Goal: Information Seeking & Learning: Learn about a topic

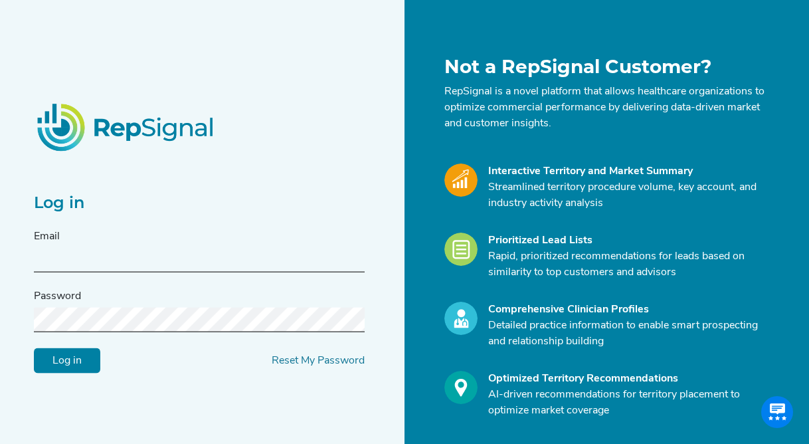
type input "[EMAIL_ADDRESS][DOMAIN_NAME]"
click at [67, 360] on input "Log in" at bounding box center [67, 360] width 66 height 25
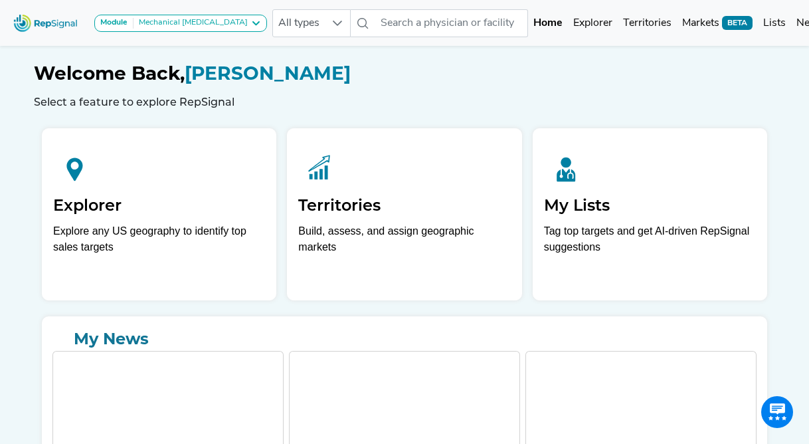
click at [251, 23] on icon at bounding box center [256, 23] width 11 height 11
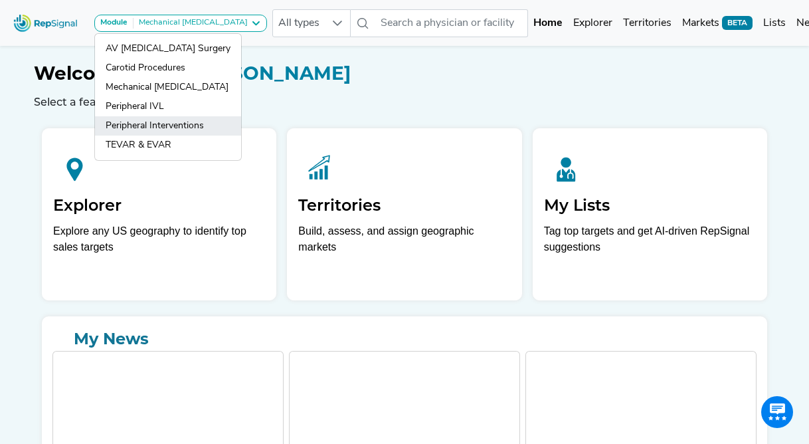
click at [136, 128] on link "Peripheral Interventions" at bounding box center [168, 125] width 146 height 19
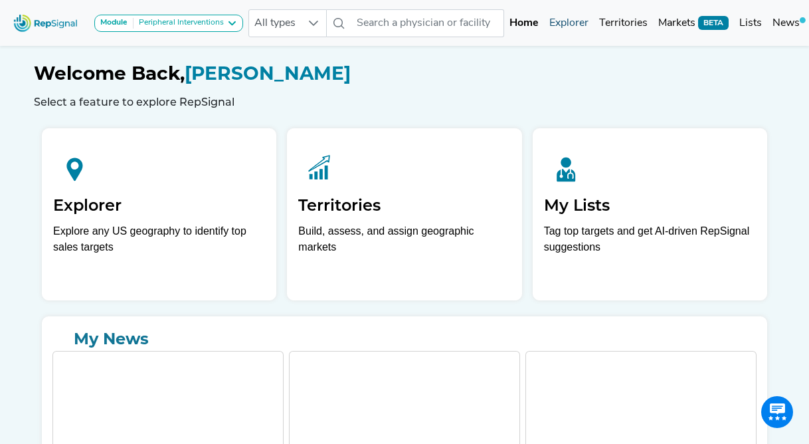
click at [573, 25] on link "Explorer" at bounding box center [569, 23] width 50 height 27
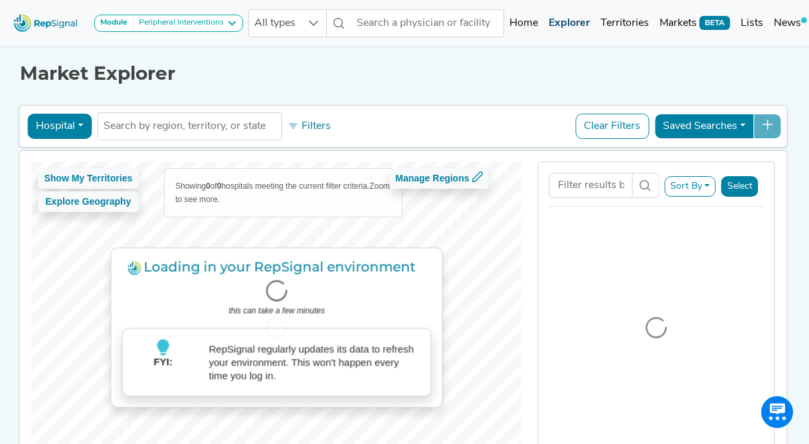
click at [572, 23] on link "Explorer" at bounding box center [570, 23] width 52 height 27
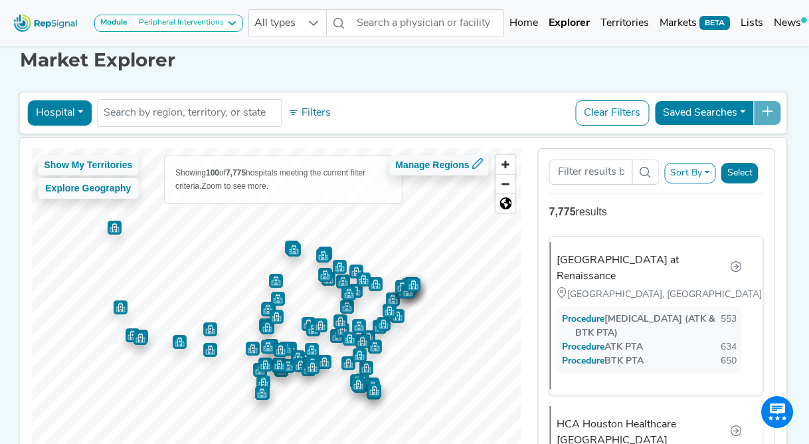
scroll to position [52, 0]
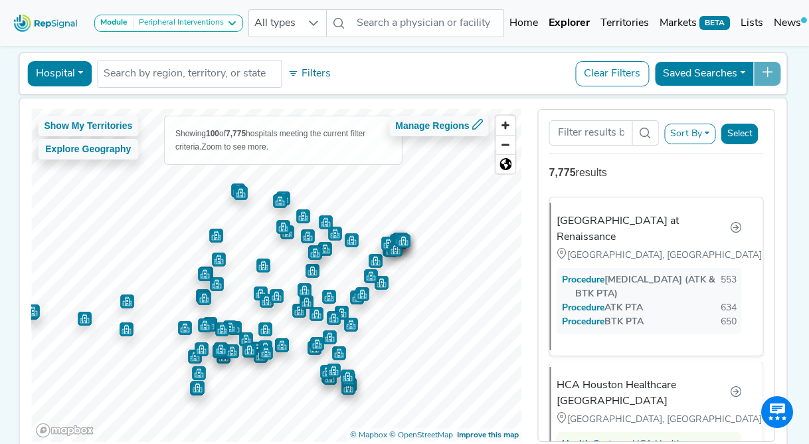
click at [85, 74] on button "Hospital" at bounding box center [59, 73] width 64 height 25
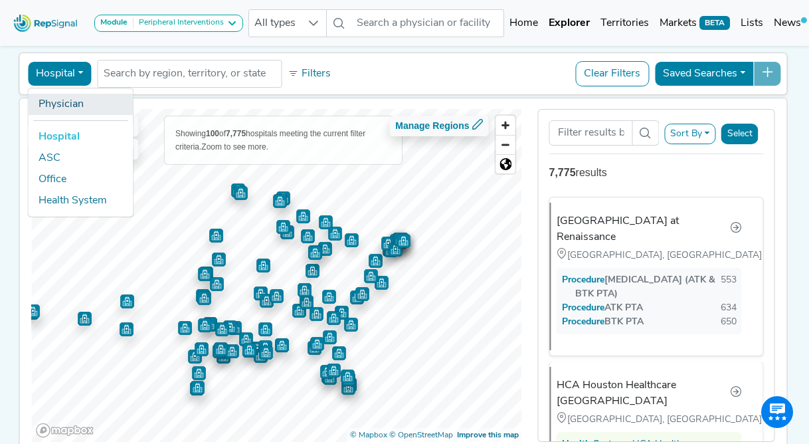
click at [69, 104] on link "Physician" at bounding box center [80, 104] width 105 height 21
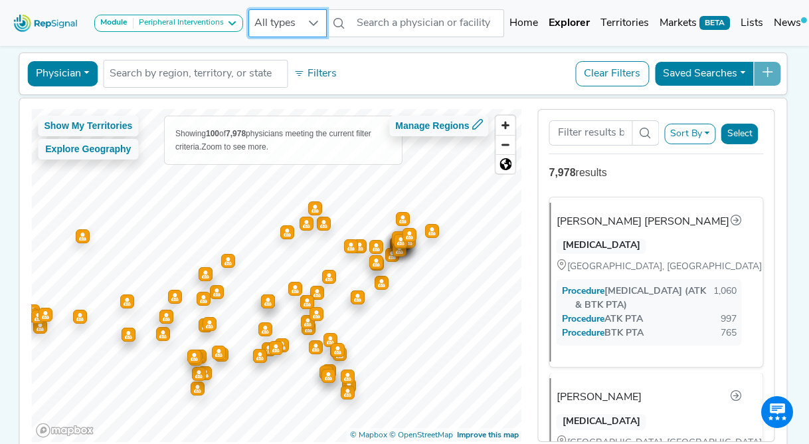
click at [290, 24] on span "All types" at bounding box center [275, 23] width 52 height 27
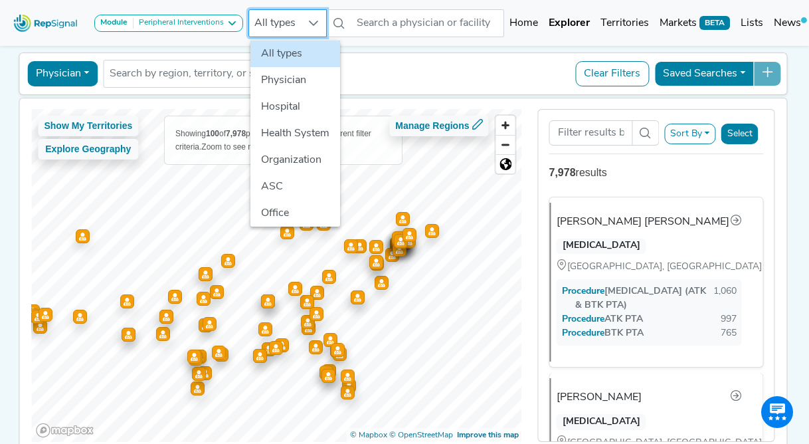
click at [419, 54] on div "Physician Physician Hospital ASC Office Health System No results found Filters …" at bounding box center [403, 73] width 769 height 43
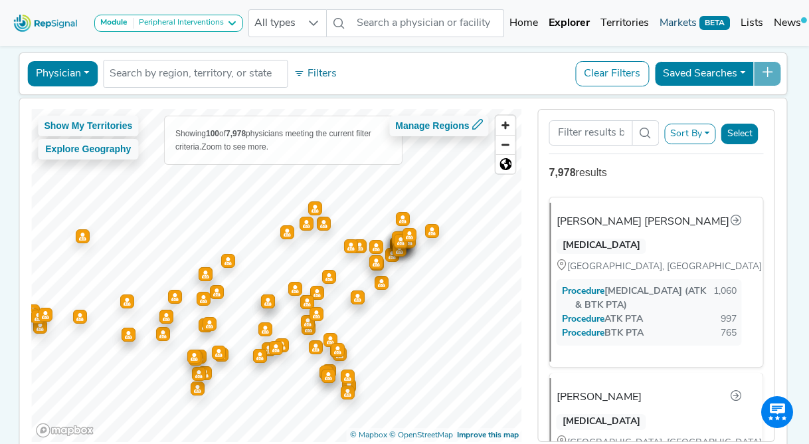
click at [672, 23] on link "Markets BETA" at bounding box center [695, 23] width 81 height 27
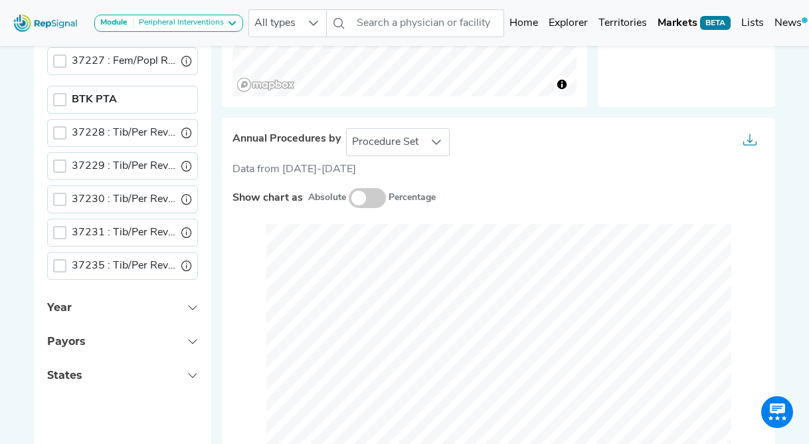
scroll to position [562, 0]
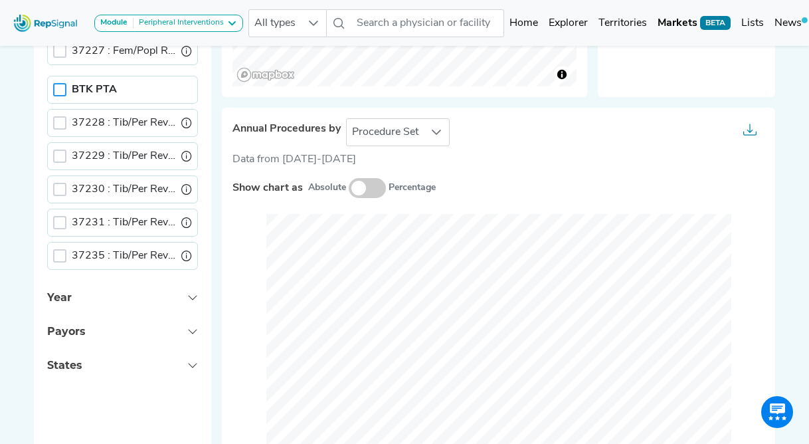
click at [60, 88] on div at bounding box center [59, 89] width 13 height 13
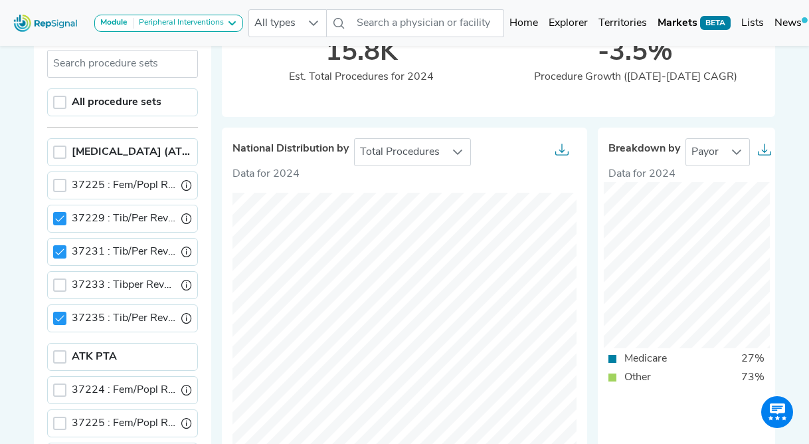
scroll to position [129, 0]
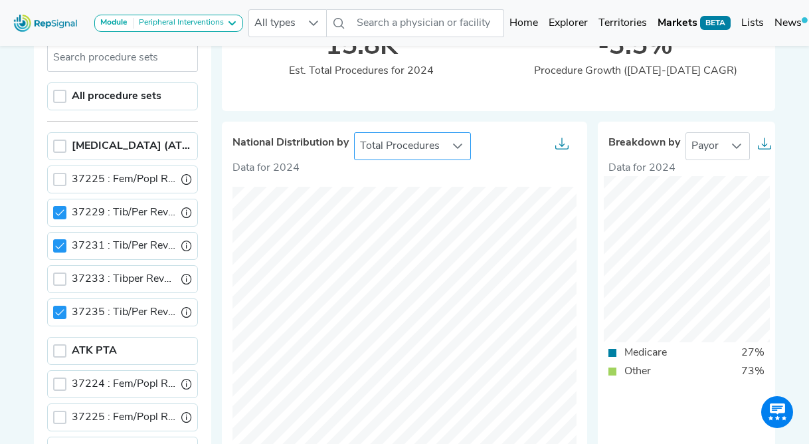
click at [459, 146] on icon at bounding box center [457, 146] width 9 height 5
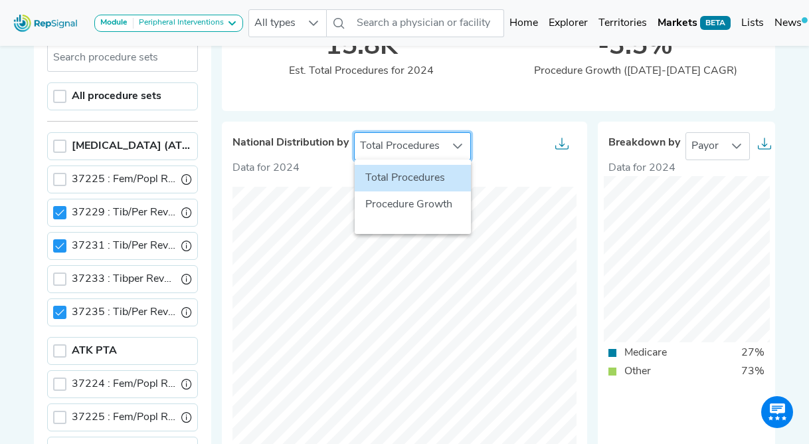
click at [455, 148] on icon at bounding box center [458, 146] width 11 height 11
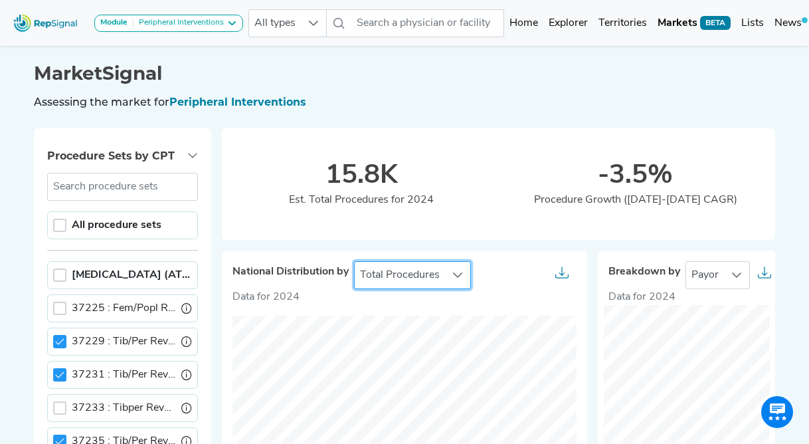
scroll to position [0, 0]
click at [531, 27] on link "Home" at bounding box center [523, 23] width 39 height 27
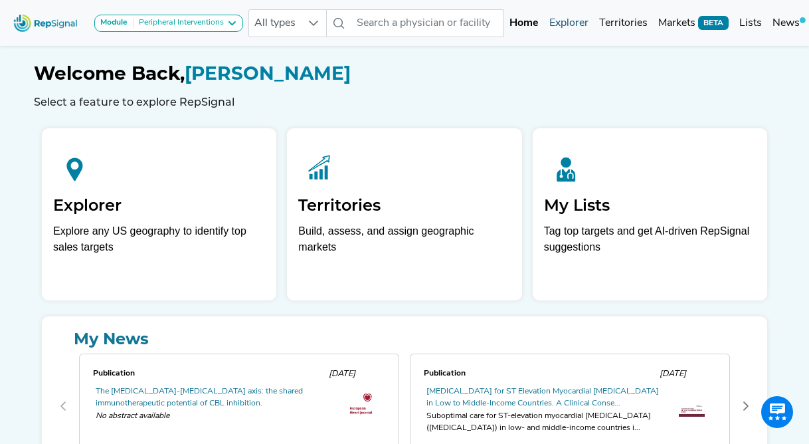
click at [571, 26] on link "Explorer" at bounding box center [569, 23] width 50 height 27
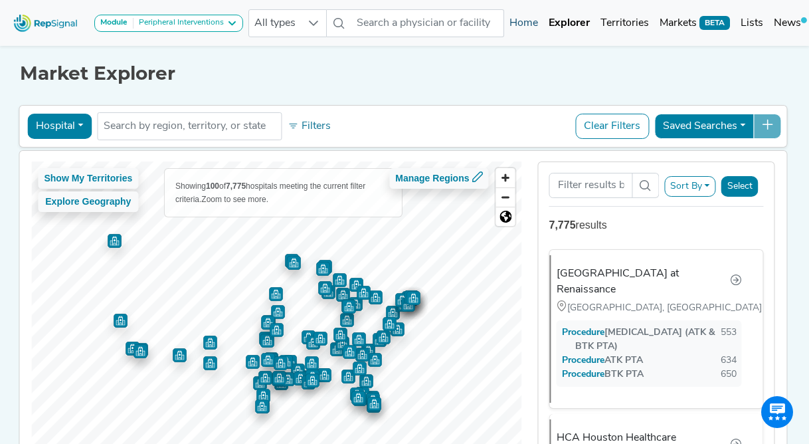
click at [539, 23] on link "Home" at bounding box center [523, 23] width 39 height 27
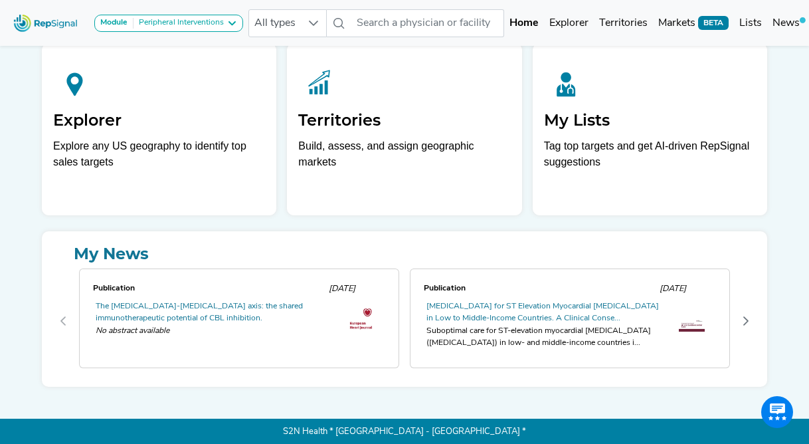
scroll to position [84, 0]
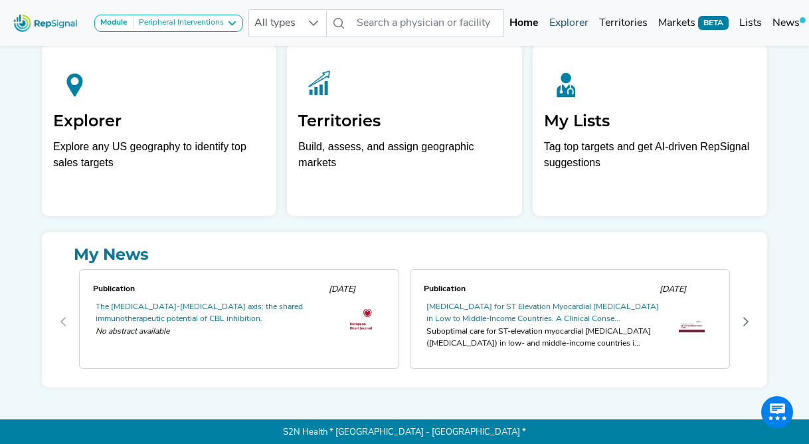
click at [571, 24] on link "Explorer" at bounding box center [569, 23] width 50 height 27
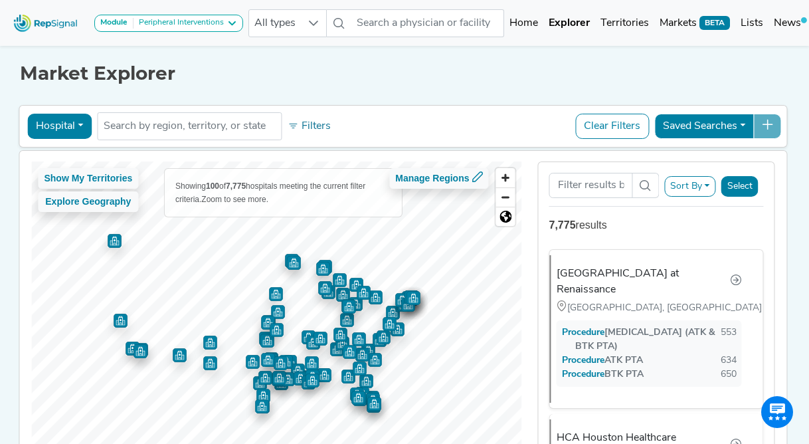
click at [80, 126] on button "Hospital" at bounding box center [59, 126] width 64 height 25
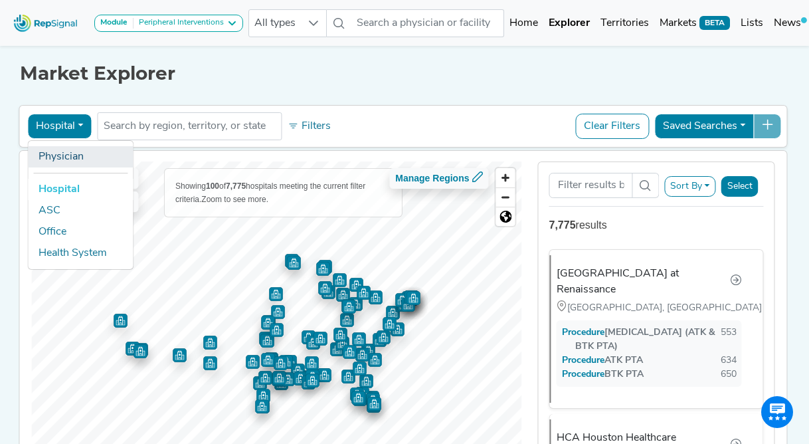
click at [74, 154] on link "Physician" at bounding box center [80, 156] width 105 height 21
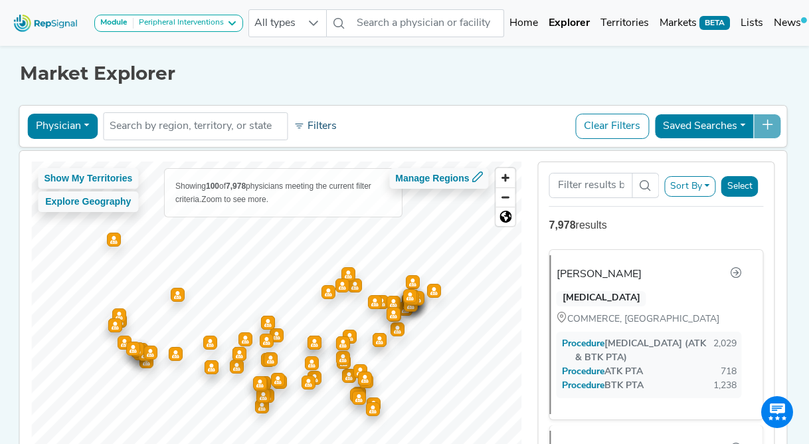
click at [324, 128] on button "Filters" at bounding box center [315, 126] width 49 height 23
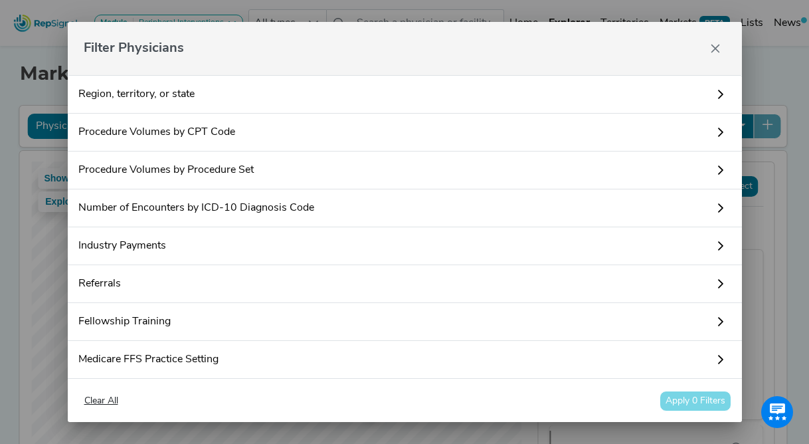
click at [185, 137] on link "Procedure Volumes by CPT Code" at bounding box center [405, 133] width 674 height 38
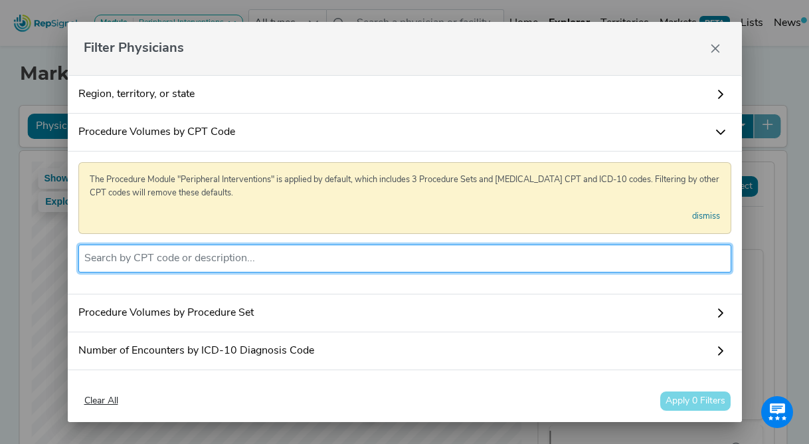
click at [226, 257] on input "text" at bounding box center [404, 259] width 641 height 16
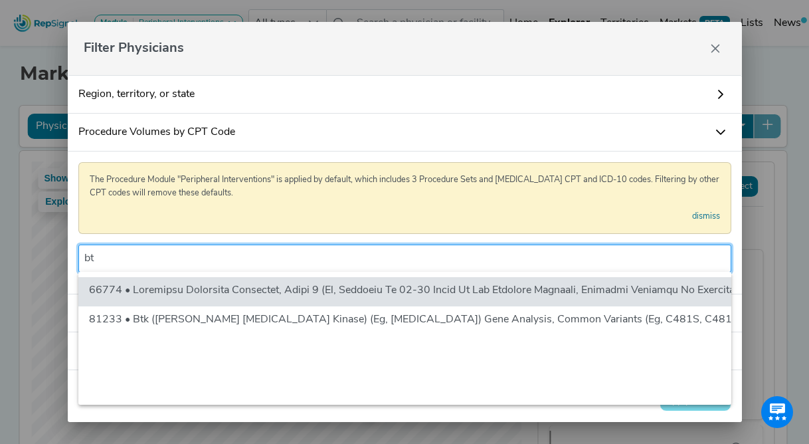
type input "b"
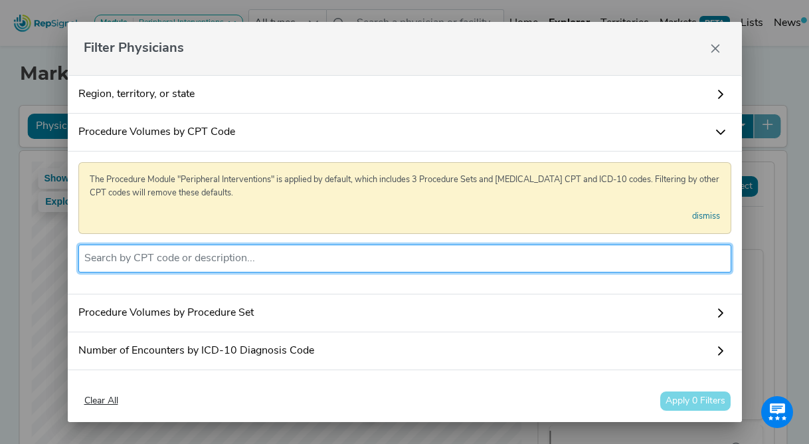
click at [189, 258] on input "text" at bounding box center [404, 259] width 641 height 16
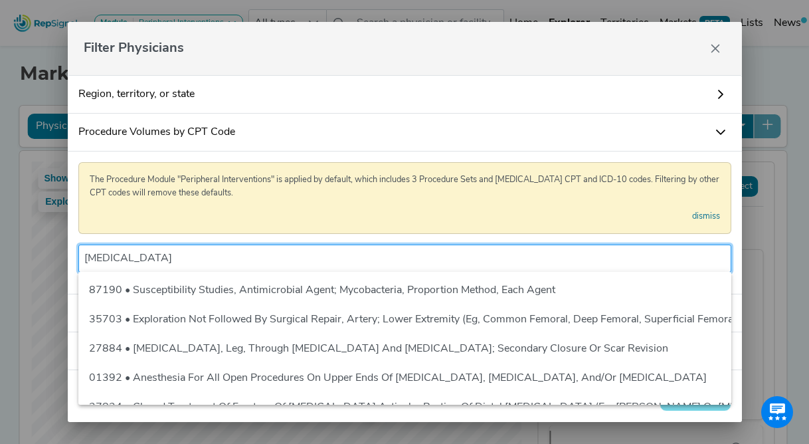
type input "tibial"
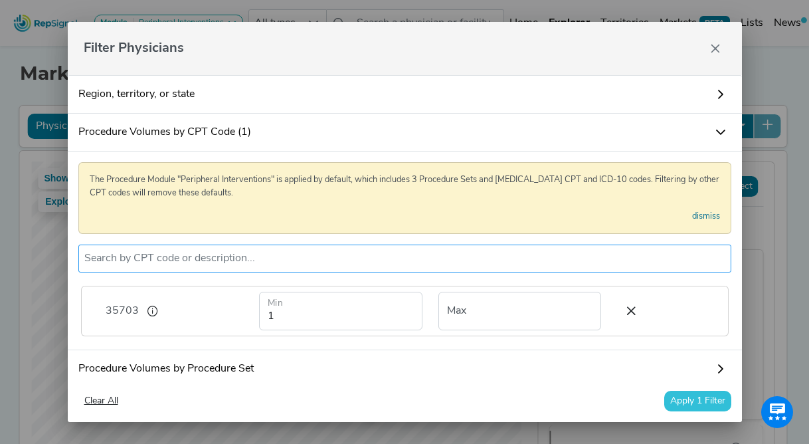
click at [281, 264] on input "text" at bounding box center [404, 259] width 641 height 16
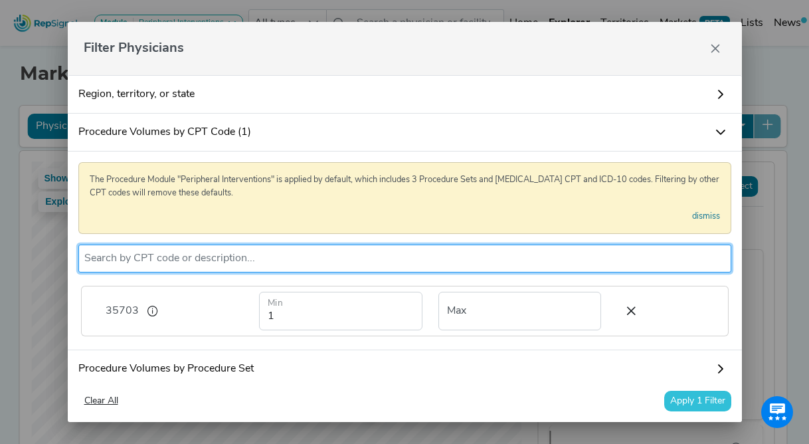
scroll to position [1, 0]
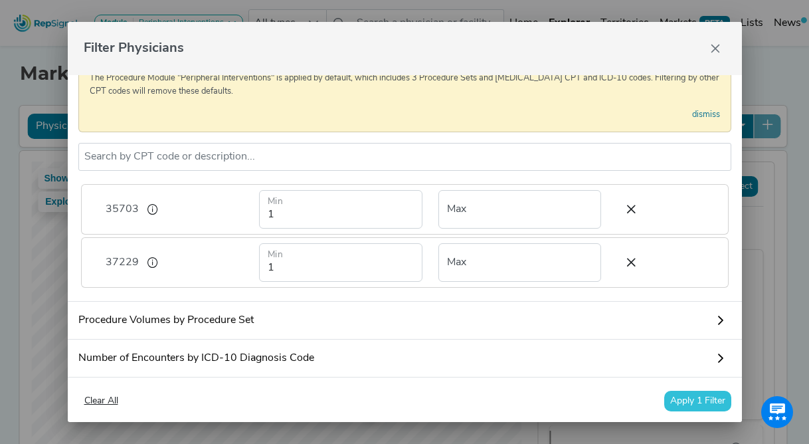
scroll to position [108, 0]
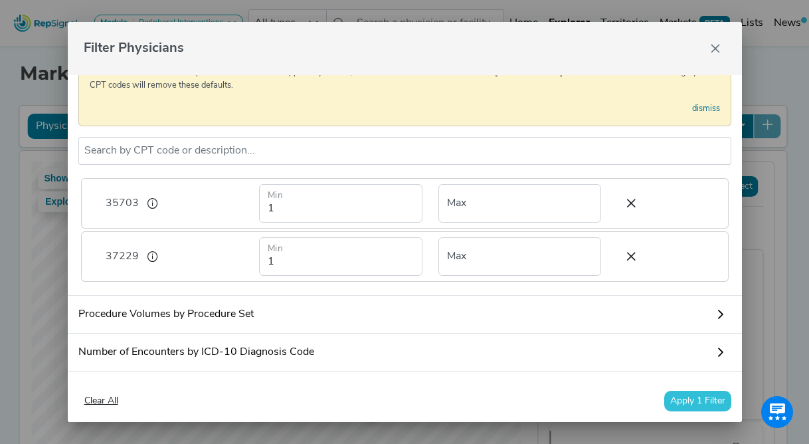
click at [702, 405] on button "Apply 1 Filter" at bounding box center [697, 401] width 67 height 21
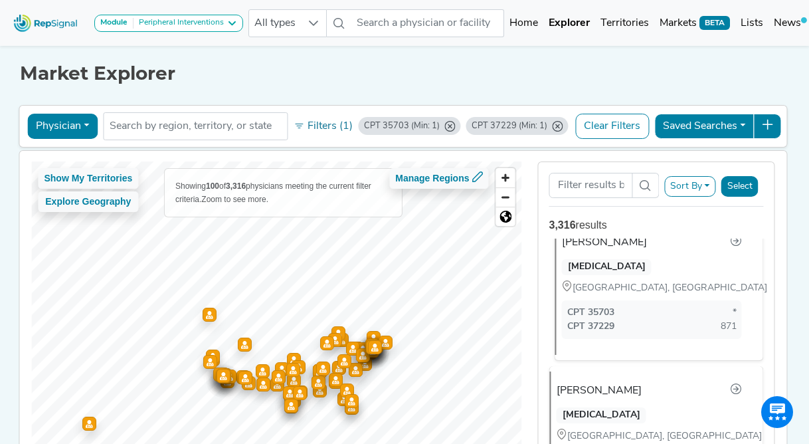
scroll to position [178, 0]
click at [706, 185] on button "Sort By" at bounding box center [690, 186] width 52 height 21
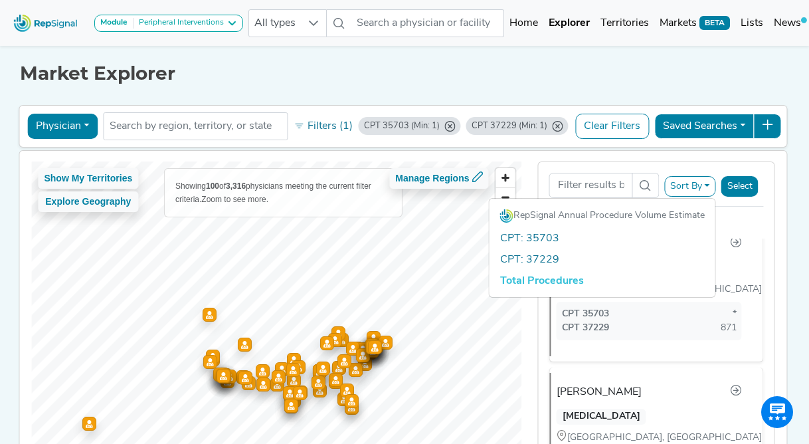
click at [558, 284] on link "Total Procedures" at bounding box center [603, 280] width 226 height 21
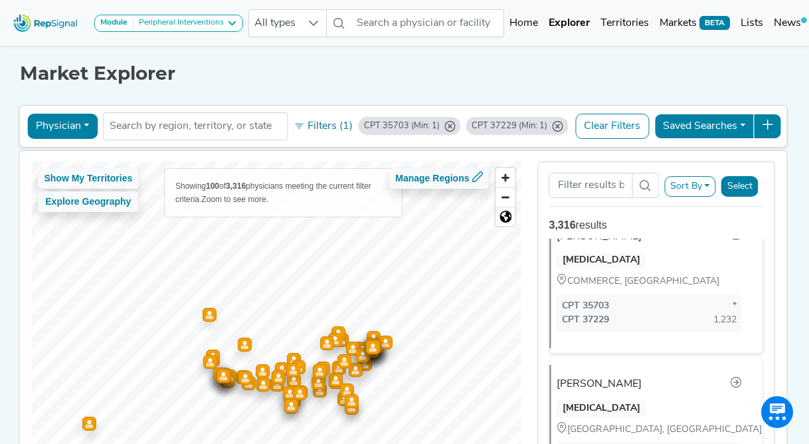
scroll to position [0, 0]
